Goal: Complete application form: Complete application form

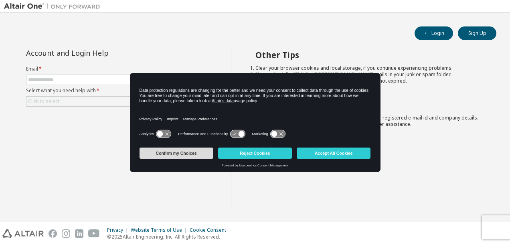
click at [195, 152] on button "Confirm my Choices" at bounding box center [176, 152] width 74 height 11
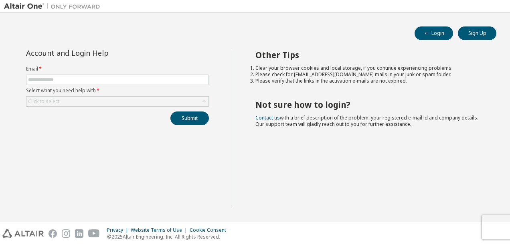
click at [323, 158] on div "Other Tips Clear your browser cookies and local storage, if you continue experi…" at bounding box center [368, 129] width 275 height 158
paste input "**********"
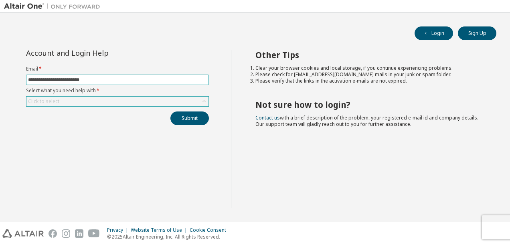
type input "**********"
click at [114, 99] on div "Click to select" at bounding box center [117, 102] width 182 height 10
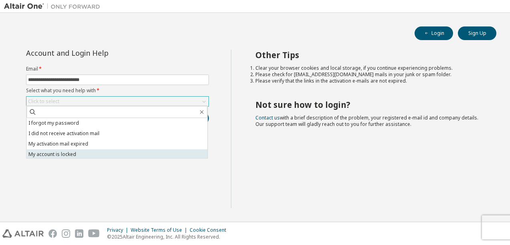
click at [72, 151] on li "My account is locked" at bounding box center [116, 154] width 181 height 10
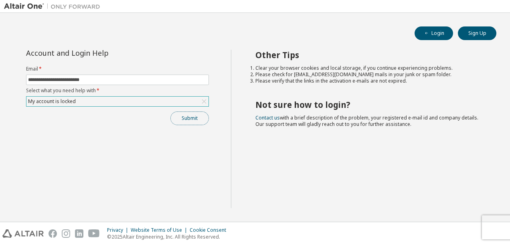
click at [204, 115] on button "Submit" at bounding box center [189, 118] width 38 height 14
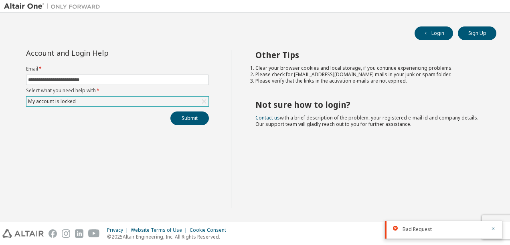
click at [80, 95] on form "**********" at bounding box center [117, 86] width 183 height 41
click at [73, 106] on div "**********" at bounding box center [117, 87] width 192 height 75
click at [73, 101] on div "My account is locked" at bounding box center [52, 101] width 50 height 9
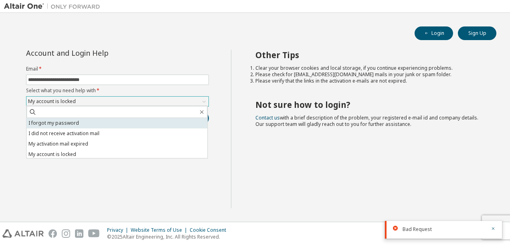
click at [81, 125] on li "I forgot my password" at bounding box center [116, 123] width 181 height 10
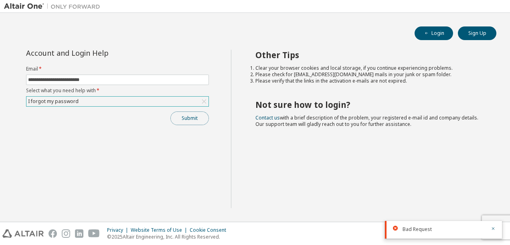
click at [190, 118] on button "Submit" at bounding box center [189, 118] width 38 height 14
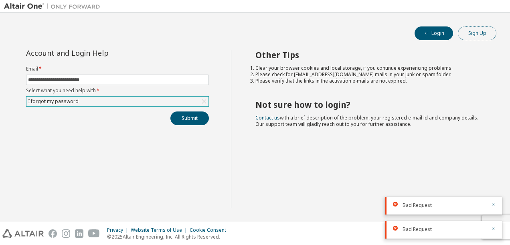
click at [478, 37] on button "Sign Up" at bounding box center [477, 33] width 38 height 14
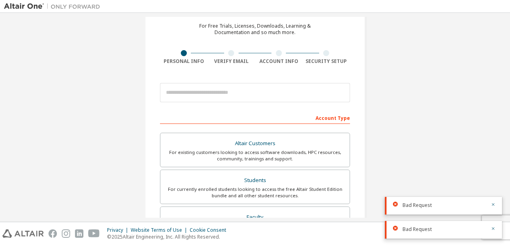
scroll to position [80, 0]
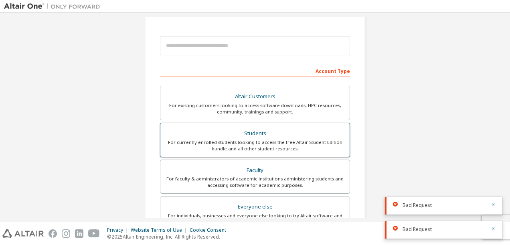
click at [238, 134] on div "Students" at bounding box center [254, 133] width 179 height 11
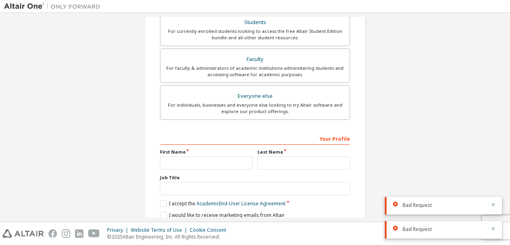
scroll to position [240, 0]
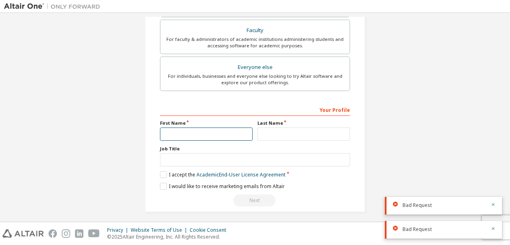
click at [212, 132] on input "text" at bounding box center [206, 133] width 93 height 13
type input "******"
type input "*******"
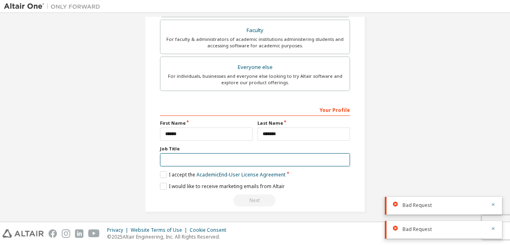
click at [227, 157] on input "text" at bounding box center [255, 159] width 190 height 13
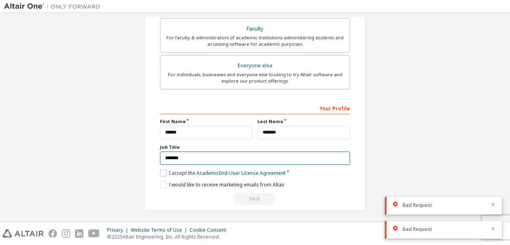
type input "*******"
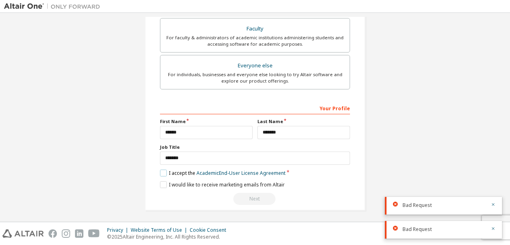
click at [162, 171] on label "I accept the Academic End-User License Agreement" at bounding box center [222, 172] width 125 height 7
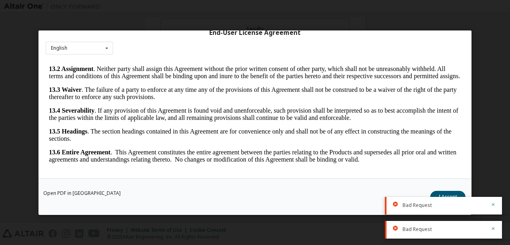
scroll to position [1334, 0]
click at [492, 205] on icon "button" at bounding box center [492, 204] width 5 height 5
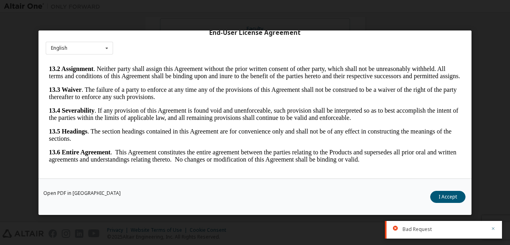
click at [492, 228] on icon "button" at bounding box center [492, 228] width 5 height 5
click at [446, 195] on button "I Accept" at bounding box center [447, 196] width 35 height 12
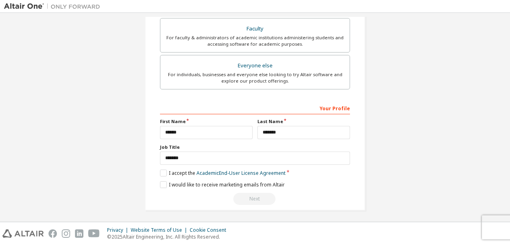
click at [252, 193] on div "Next" at bounding box center [255, 199] width 190 height 12
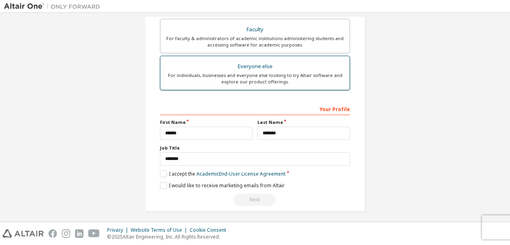
scroll to position [242, 0]
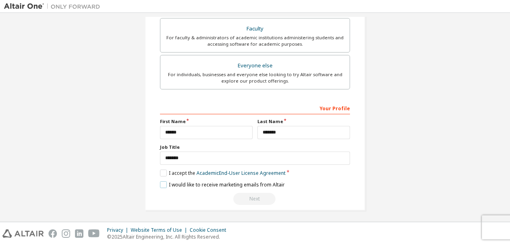
click at [162, 181] on label "I would like to receive marketing emails from Altair" at bounding box center [222, 184] width 125 height 7
click at [163, 181] on label "I would like to receive marketing emails from Altair" at bounding box center [222, 184] width 125 height 7
click at [250, 193] on div "Next" at bounding box center [255, 199] width 190 height 12
click at [250, 194] on div "Next" at bounding box center [255, 199] width 190 height 12
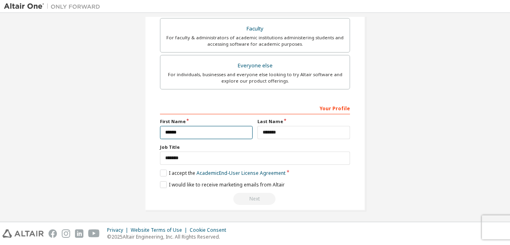
drag, startPoint x: 250, startPoint y: 194, endPoint x: 203, endPoint y: 131, distance: 78.4
click at [204, 132] on input "******" at bounding box center [206, 132] width 93 height 13
type input "******"
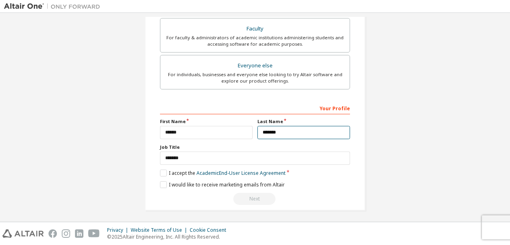
drag, startPoint x: 292, startPoint y: 131, endPoint x: 264, endPoint y: 128, distance: 27.4
click at [264, 128] on input "*******" at bounding box center [303, 132] width 93 height 13
type input "*******"
drag, startPoint x: 137, startPoint y: 167, endPoint x: 169, endPoint y: 175, distance: 32.9
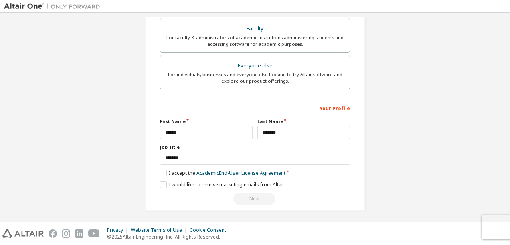
click at [259, 196] on div "Next" at bounding box center [255, 199] width 190 height 12
click at [337, 110] on div "Your Profile" at bounding box center [255, 107] width 190 height 13
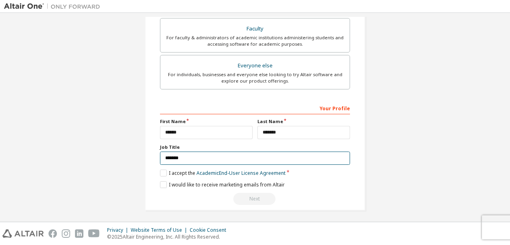
click at [183, 159] on input "*******" at bounding box center [255, 157] width 190 height 13
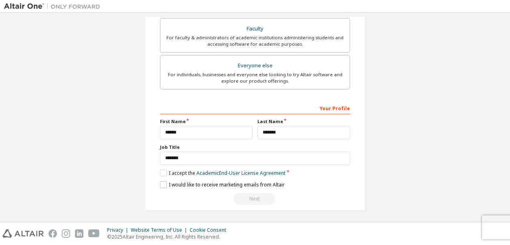
click at [163, 184] on label "I would like to receive marketing emails from Altair" at bounding box center [222, 184] width 125 height 7
click at [260, 200] on div "Next" at bounding box center [255, 199] width 190 height 12
click at [257, 195] on div "Next" at bounding box center [255, 199] width 190 height 12
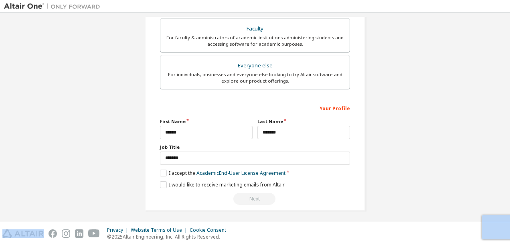
click at [257, 195] on div "Next" at bounding box center [255, 199] width 190 height 12
click at [257, 194] on div "Next" at bounding box center [255, 199] width 190 height 12
drag, startPoint x: 257, startPoint y: 194, endPoint x: 240, endPoint y: 192, distance: 17.3
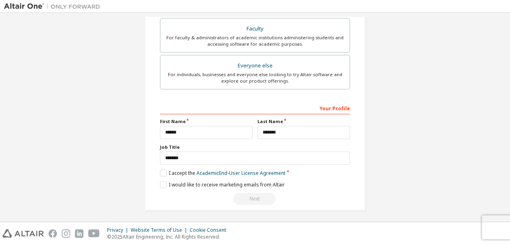
click at [240, 193] on div "Next" at bounding box center [255, 199] width 190 height 12
click at [264, 195] on div "Next" at bounding box center [255, 199] width 190 height 12
click at [264, 196] on div "Next" at bounding box center [255, 199] width 190 height 12
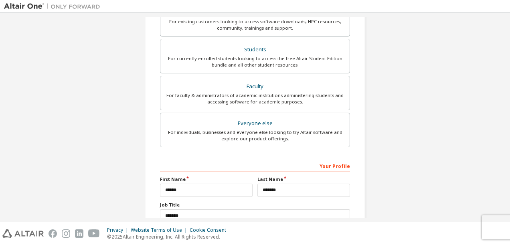
scroll to position [202, 0]
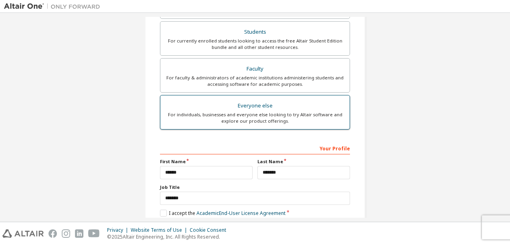
click at [233, 103] on div "Everyone else" at bounding box center [254, 105] width 179 height 11
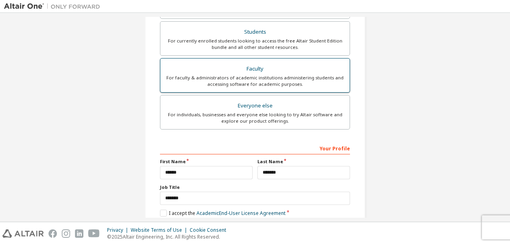
scroll to position [181, 0]
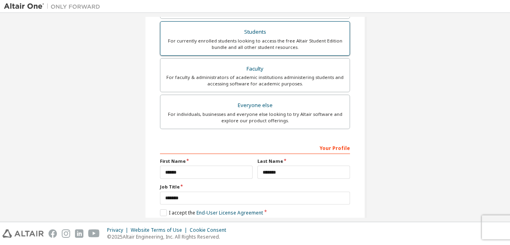
click at [231, 39] on div "For currently enrolled students looking to access the free Altair Student Editi…" at bounding box center [254, 44] width 179 height 13
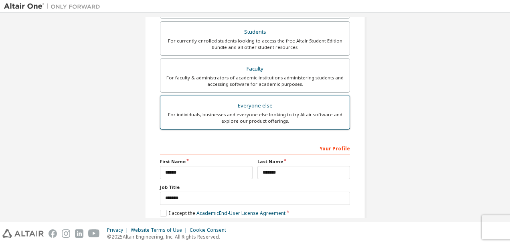
click at [214, 115] on div "For individuals, businesses and everyone else looking to try Altair software an…" at bounding box center [254, 117] width 179 height 13
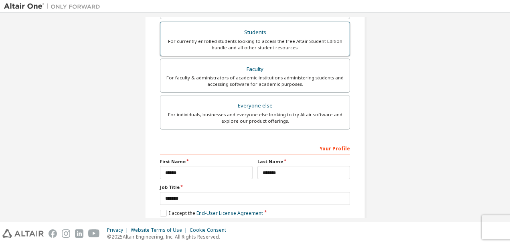
click at [240, 38] on div "For currently enrolled students looking to access the free Altair Student Editi…" at bounding box center [254, 44] width 179 height 13
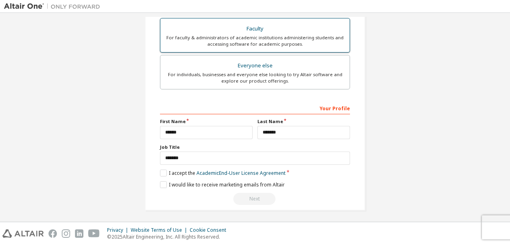
scroll to position [242, 0]
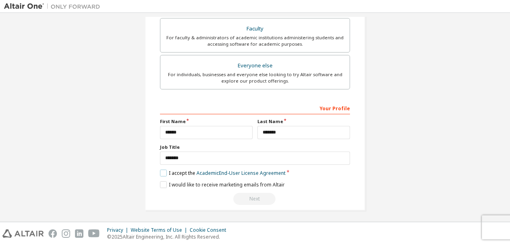
click at [161, 169] on label "I accept the Academic End-User License Agreement" at bounding box center [222, 172] width 125 height 7
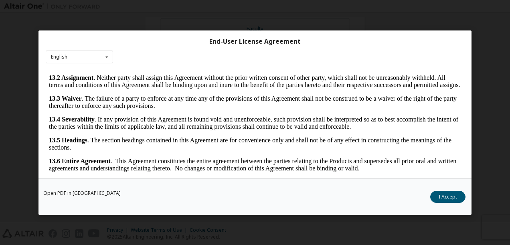
scroll to position [29, 0]
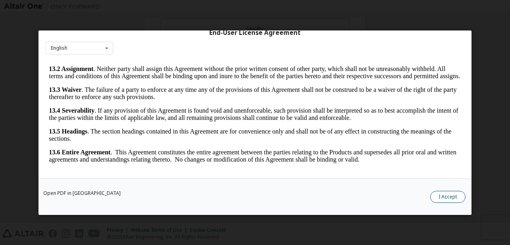
click at [441, 196] on button "I Accept" at bounding box center [447, 196] width 35 height 12
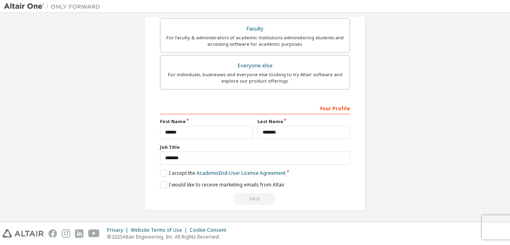
click at [254, 194] on div "Next" at bounding box center [255, 199] width 190 height 12
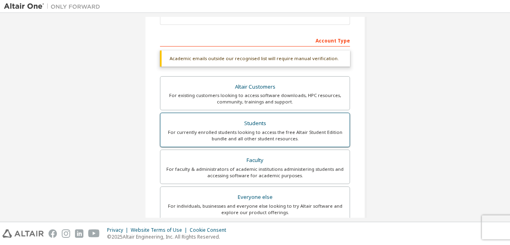
scroll to position [162, 0]
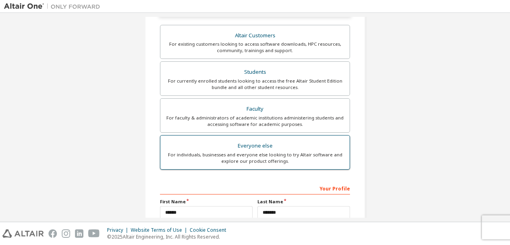
click at [220, 151] on div "For individuals, businesses and everyone else looking to try Altair software an…" at bounding box center [254, 157] width 179 height 13
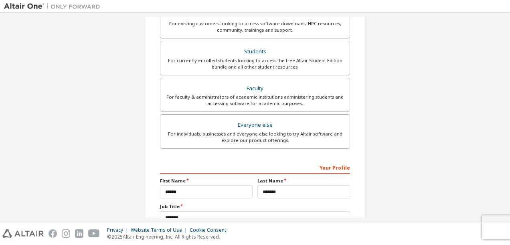
scroll to position [221, 0]
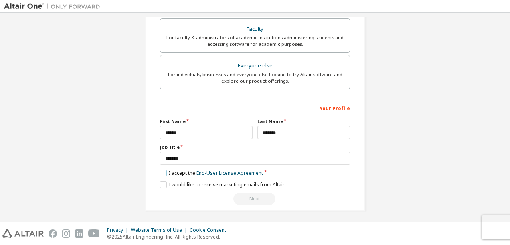
click at [162, 169] on label "I accept the End-User License Agreement" at bounding box center [211, 172] width 103 height 7
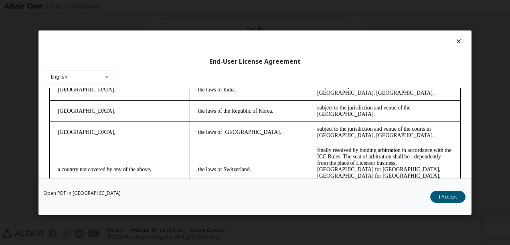
scroll to position [2256, 0]
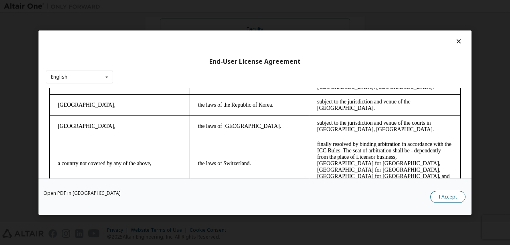
click at [441, 193] on button "I Accept" at bounding box center [447, 196] width 35 height 12
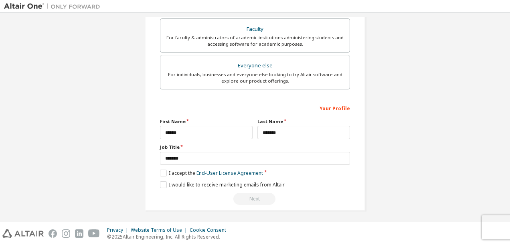
click at [259, 196] on div "Next" at bounding box center [255, 199] width 190 height 12
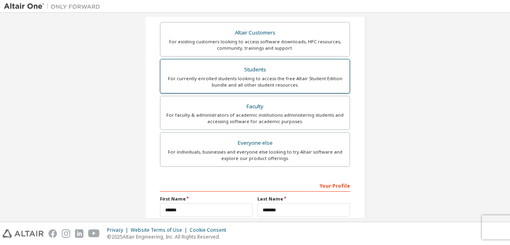
scroll to position [141, 0]
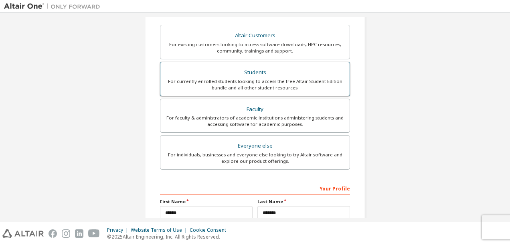
click at [220, 78] on div "For currently enrolled students looking to access the free Altair Student Editi…" at bounding box center [254, 84] width 179 height 13
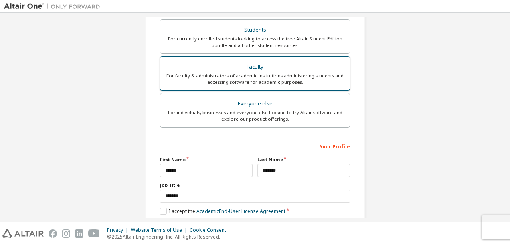
scroll to position [242, 0]
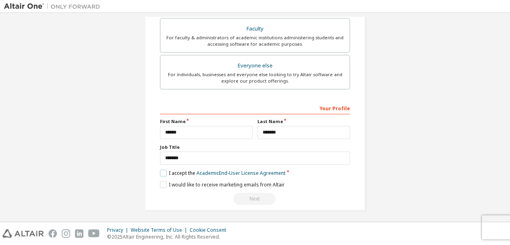
click at [161, 169] on label "I accept the Academic End-User License Agreement" at bounding box center [222, 172] width 125 height 7
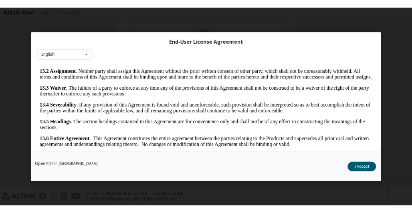
scroll to position [29, 0]
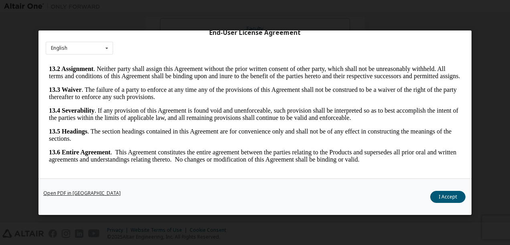
click at [68, 194] on link "Open PDF in [GEOGRAPHIC_DATA]" at bounding box center [81, 192] width 77 height 5
click at [446, 197] on button "I Accept" at bounding box center [447, 196] width 35 height 12
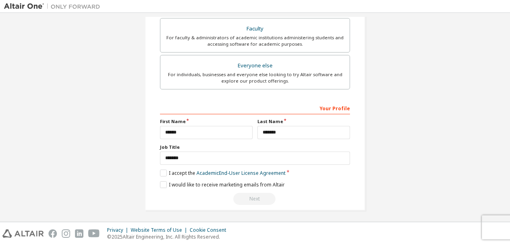
click at [257, 196] on div "Next" at bounding box center [255, 199] width 190 height 12
